Goal: Contribute content: Add original content to the website for others to see

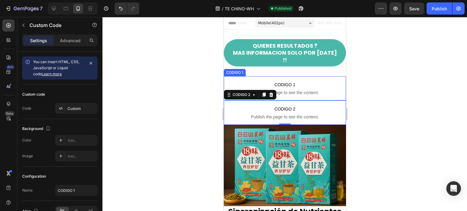
click at [307, 81] on span "CODIGO 1" at bounding box center [284, 84] width 122 height 7
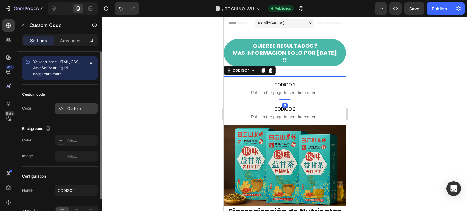
click at [84, 108] on div "Custom" at bounding box center [81, 108] width 29 height 5
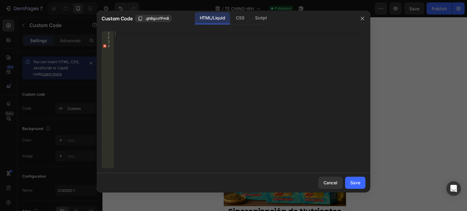
click at [123, 34] on div at bounding box center [239, 103] width 251 height 145
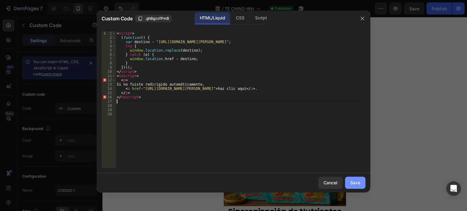
click at [357, 184] on div "Save" at bounding box center [355, 183] width 10 height 6
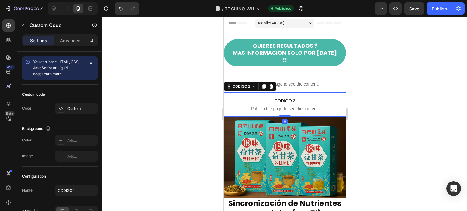
click at [291, 97] on span "CODIGO 2" at bounding box center [284, 100] width 122 height 7
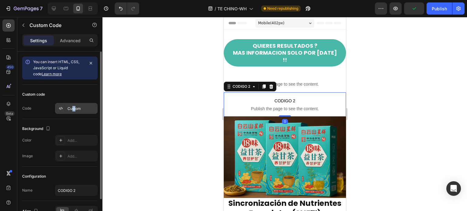
click at [72, 108] on div "Custom" at bounding box center [81, 108] width 29 height 5
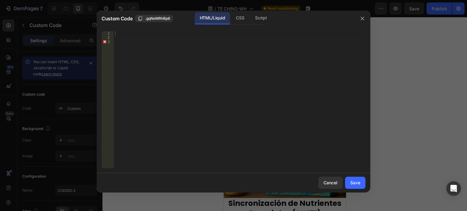
click at [121, 34] on div at bounding box center [239, 103] width 251 height 145
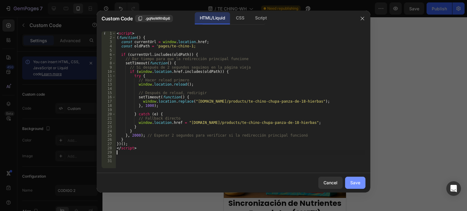
click at [356, 183] on div "Save" at bounding box center [355, 183] width 10 height 6
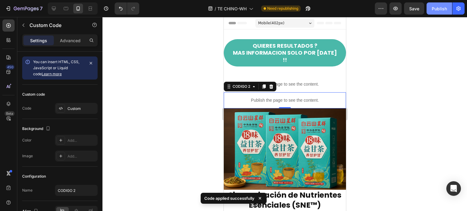
click at [444, 8] on div "Publish" at bounding box center [438, 8] width 15 height 6
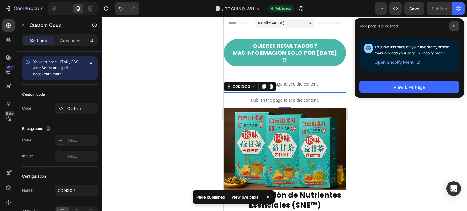
click at [452, 28] on span at bounding box center [454, 26] width 10 height 10
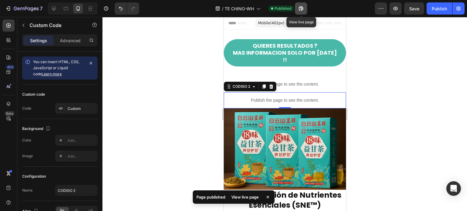
click at [303, 6] on icon "button" at bounding box center [301, 8] width 6 height 6
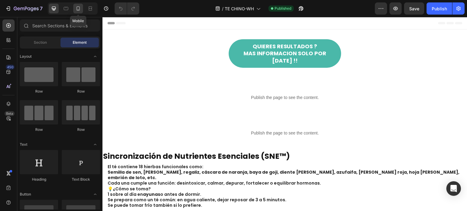
click at [79, 12] on div at bounding box center [78, 9] width 10 height 10
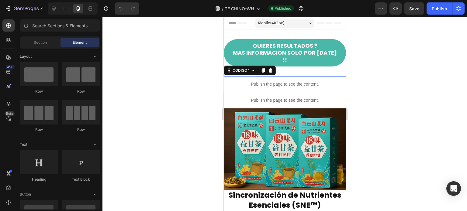
click at [293, 81] on p "Publish the page to see the content." at bounding box center [284, 84] width 122 height 6
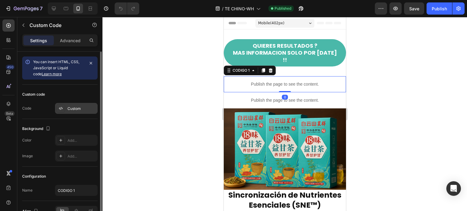
click at [75, 106] on div "Custom" at bounding box center [81, 108] width 29 height 5
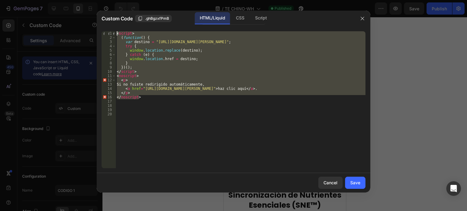
drag, startPoint x: 147, startPoint y: 97, endPoint x: 105, endPoint y: 33, distance: 76.6
click at [105, 33] on div "</noscript> 1 2 3 4 5 6 7 8 9 10 11 12 13 14 15 16 17 18 19 20 < script > ( fun…" at bounding box center [233, 99] width 264 height 137
type textarea "<script> (function() {"
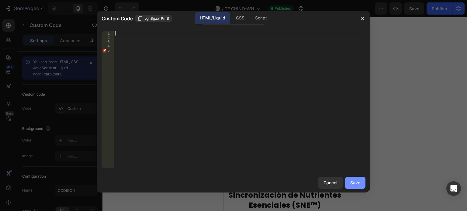
click at [361, 183] on button "Save" at bounding box center [355, 183] width 20 height 12
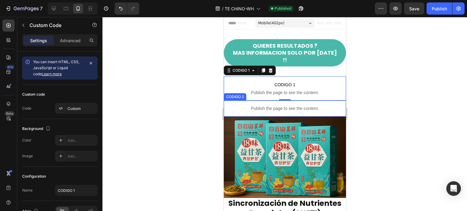
click at [274, 105] on p "Publish the page to see the content." at bounding box center [284, 108] width 122 height 6
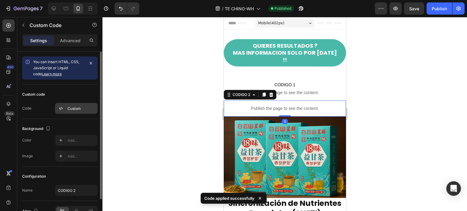
click at [70, 107] on div "Custom" at bounding box center [81, 108] width 29 height 5
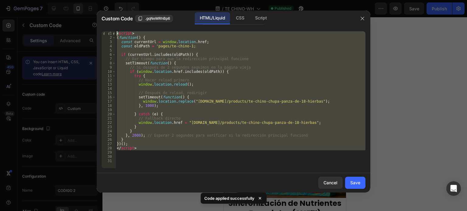
drag, startPoint x: 150, startPoint y: 150, endPoint x: 87, endPoint y: 34, distance: 132.5
click at [87, 34] on div "Custom Code .gqNeMRhBp6 HTML/Liquid CSS Script 1 2 3 4 5 6 7 8 9 10 11 12 13 14…" at bounding box center [233, 105] width 467 height 211
type textarea "<script> (function() {"
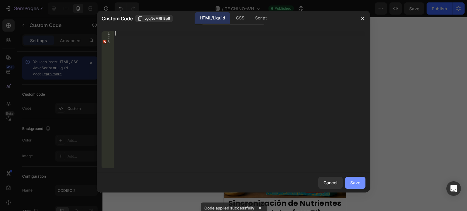
click at [357, 183] on div "Save" at bounding box center [355, 183] width 10 height 6
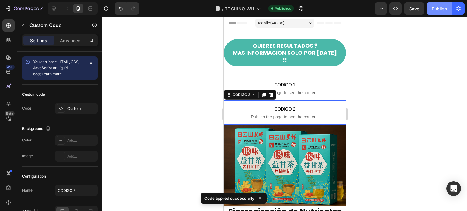
click at [439, 7] on div "Publish" at bounding box center [438, 8] width 15 height 6
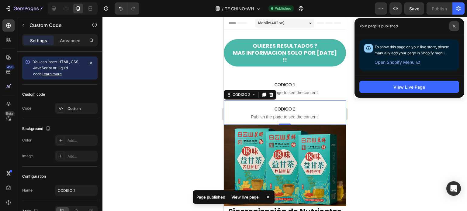
click at [454, 25] on icon at bounding box center [453, 26] width 3 height 3
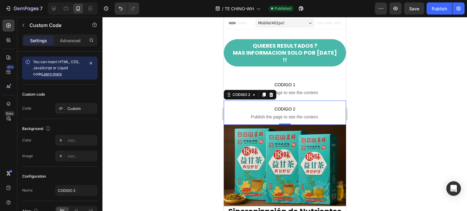
click at [140, 58] on div at bounding box center [284, 114] width 364 height 194
